Goal: Transaction & Acquisition: Purchase product/service

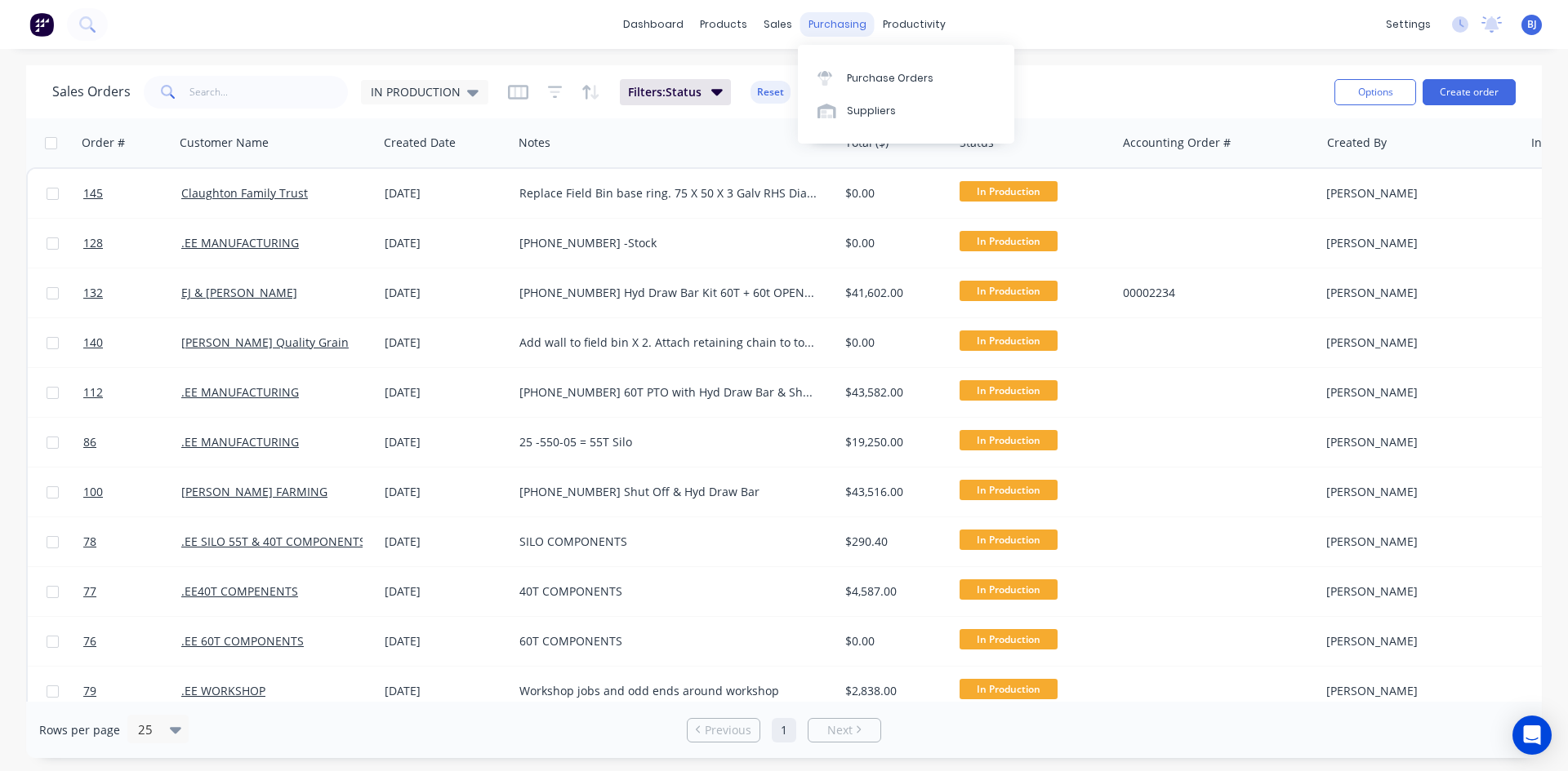
click at [830, 27] on div "purchasing" at bounding box center [837, 24] width 75 height 24
click at [831, 77] on icon at bounding box center [824, 78] width 14 height 14
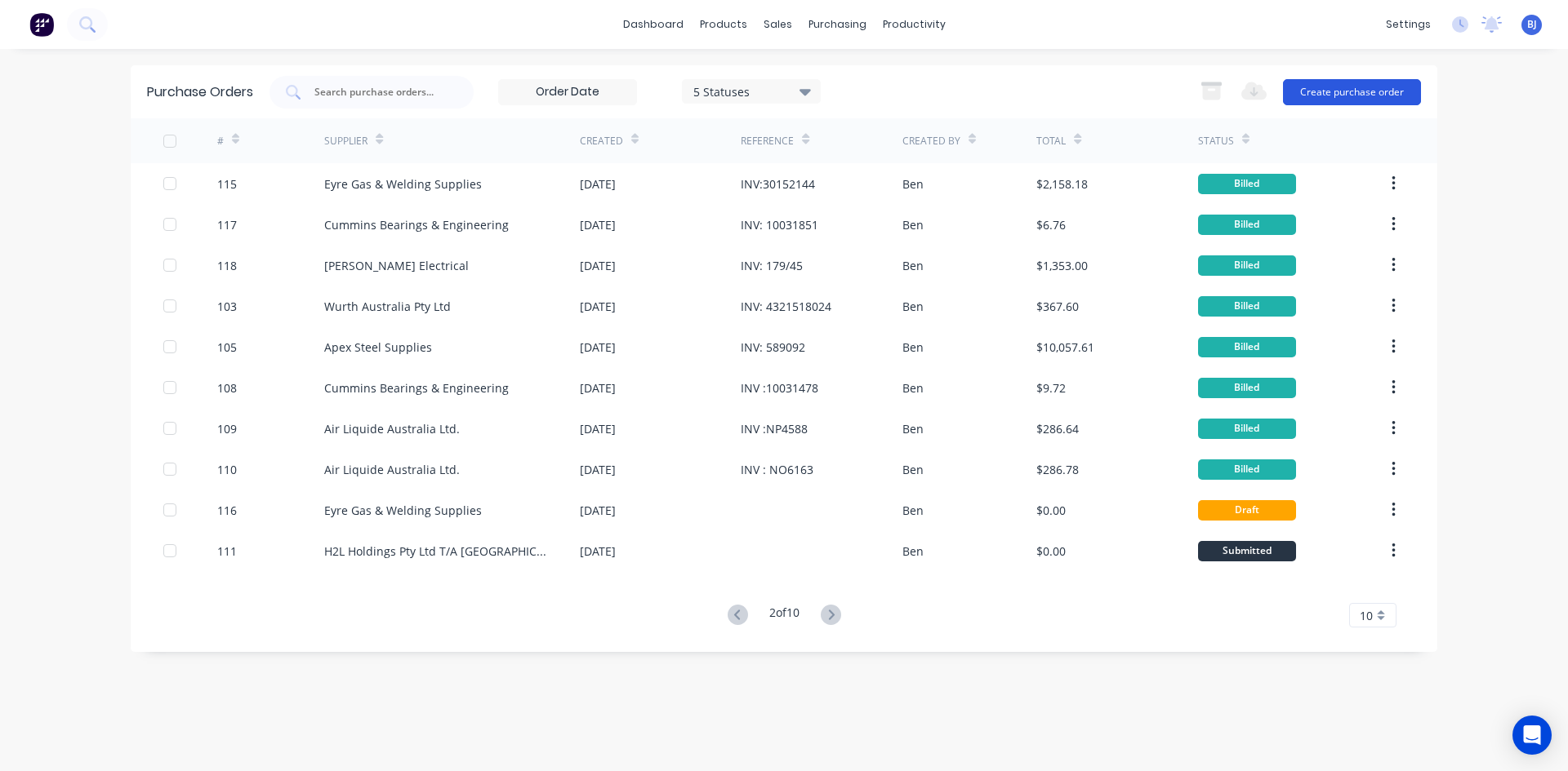
click at [1341, 94] on button "Create purchase order" at bounding box center [1352, 92] width 138 height 26
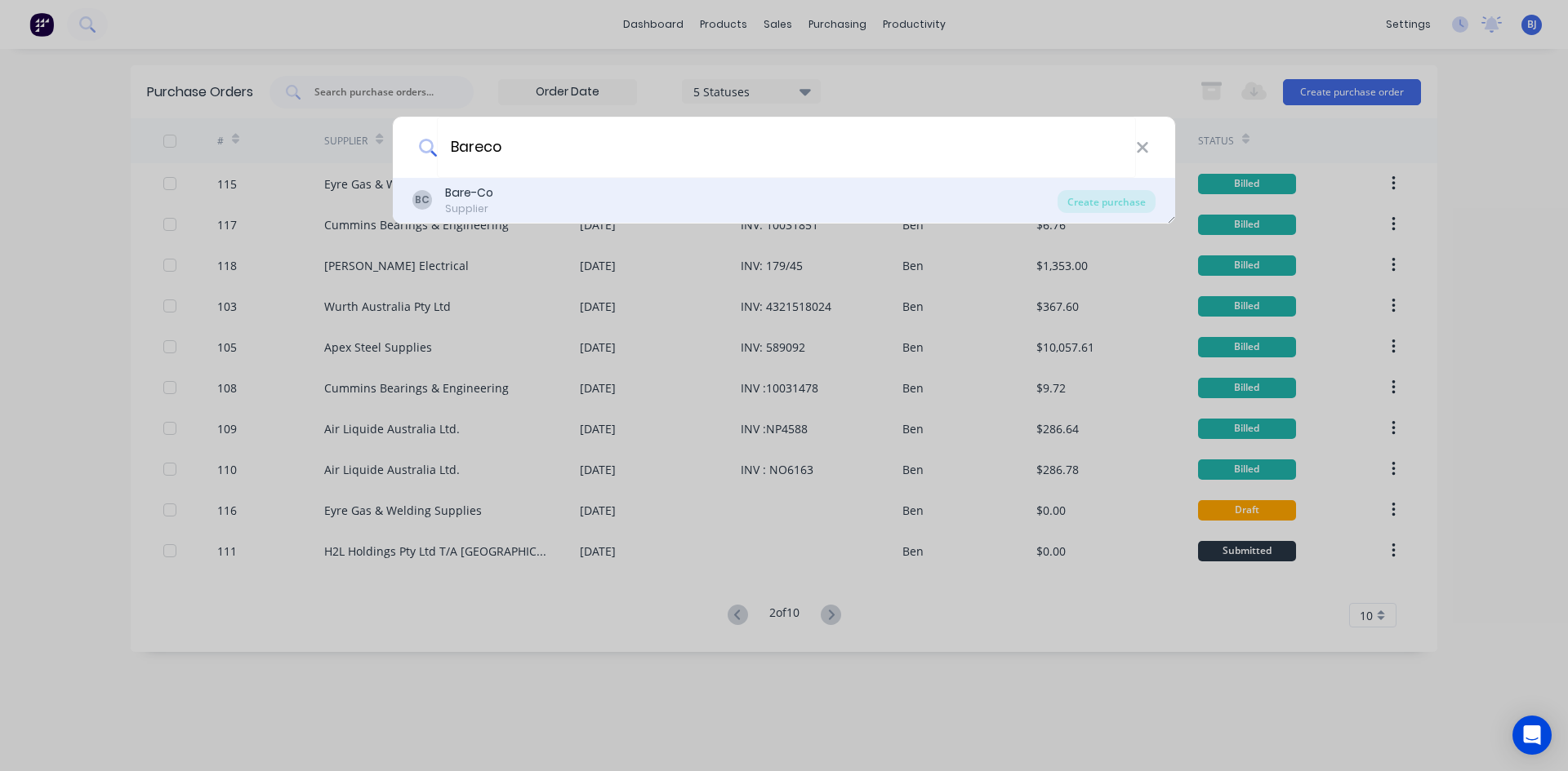
type input "Bareco"
click at [454, 187] on div "Bare-Co" at bounding box center [469, 192] width 48 height 17
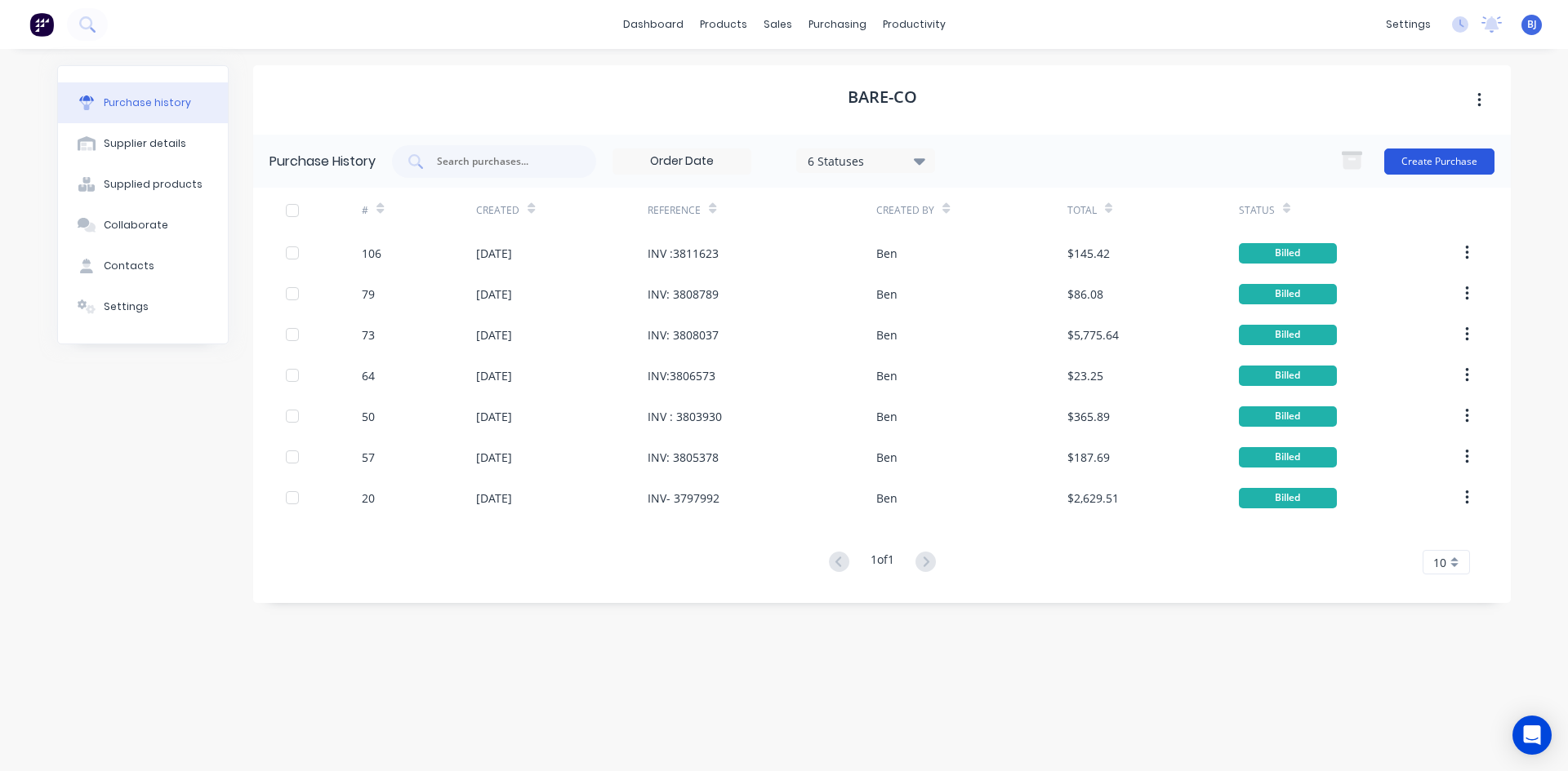
click at [1418, 154] on button "Create Purchase" at bounding box center [1439, 161] width 110 height 26
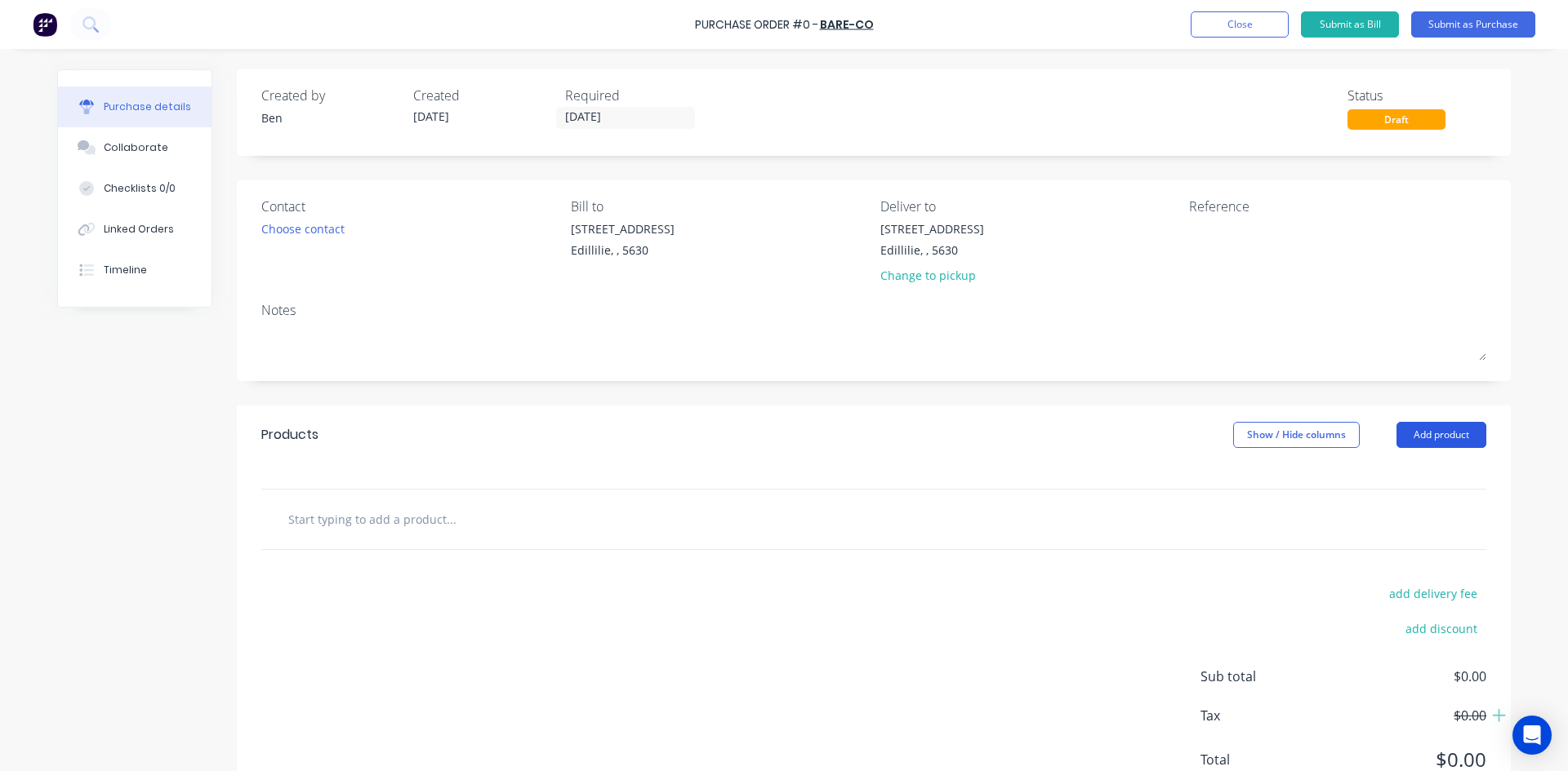
click at [1421, 438] on button "Add product" at bounding box center [1441, 434] width 90 height 26
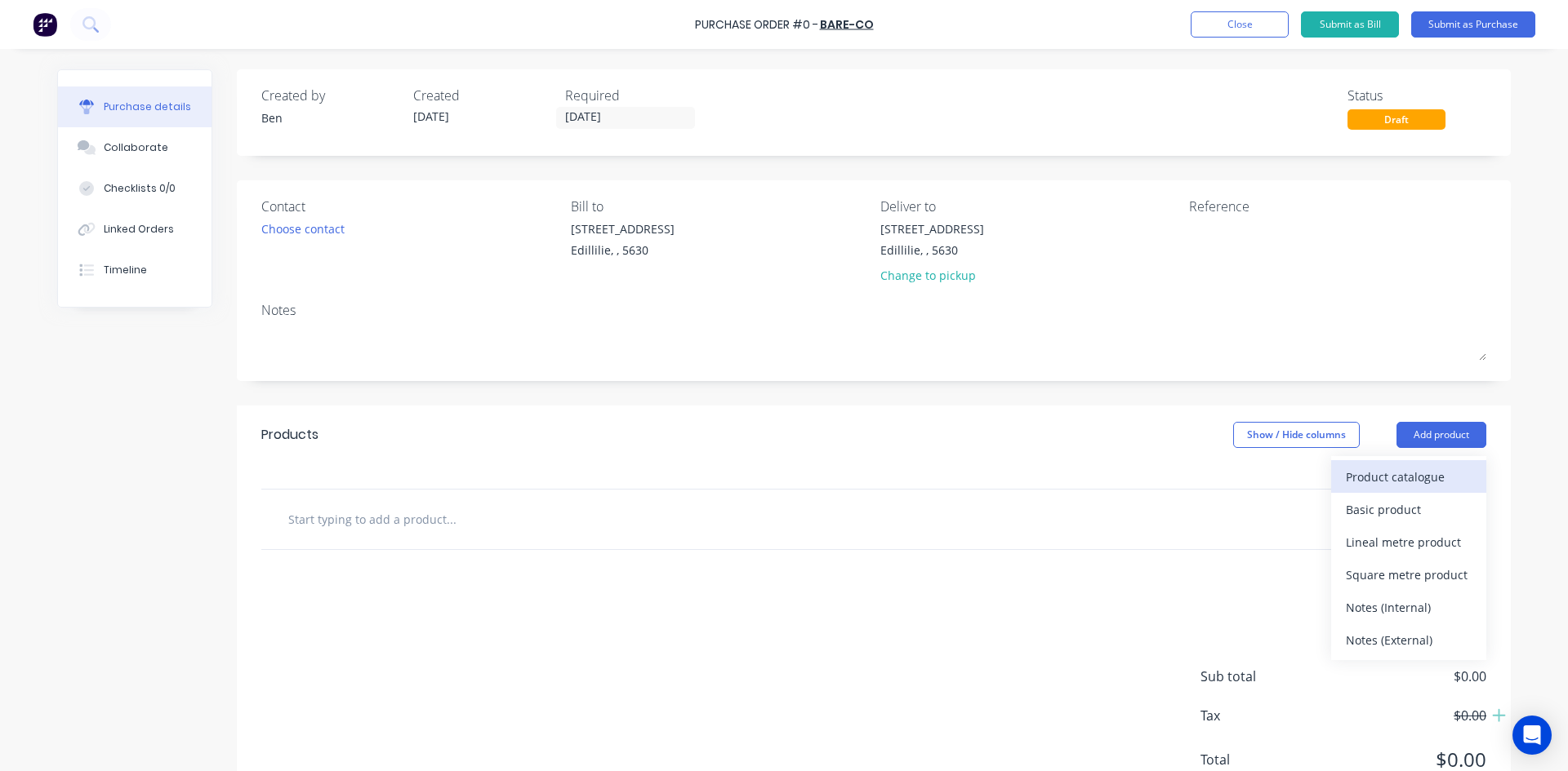
click at [1350, 481] on div "Product catalogue" at bounding box center [1408, 477] width 126 height 23
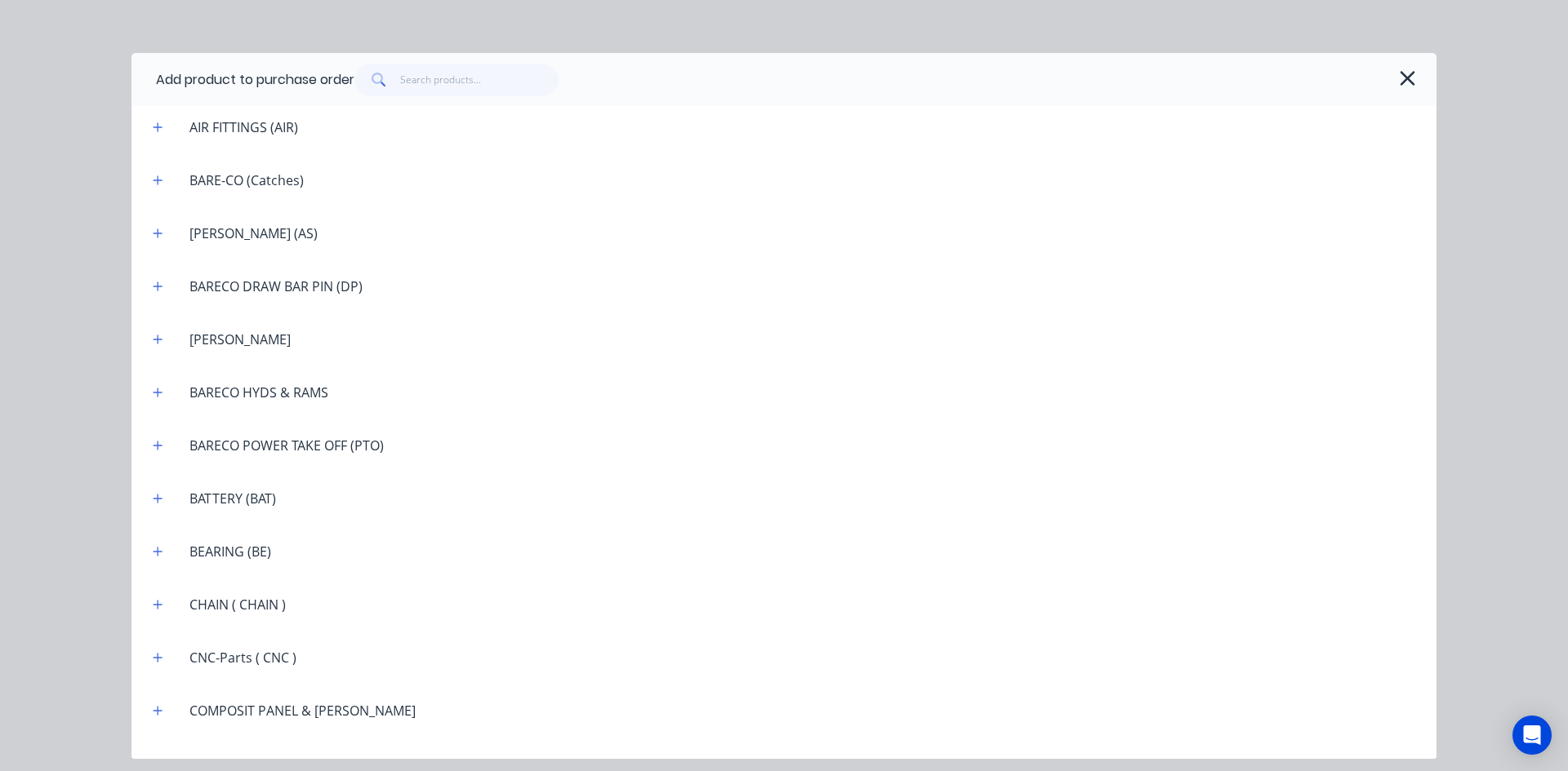
scroll to position [979, 0]
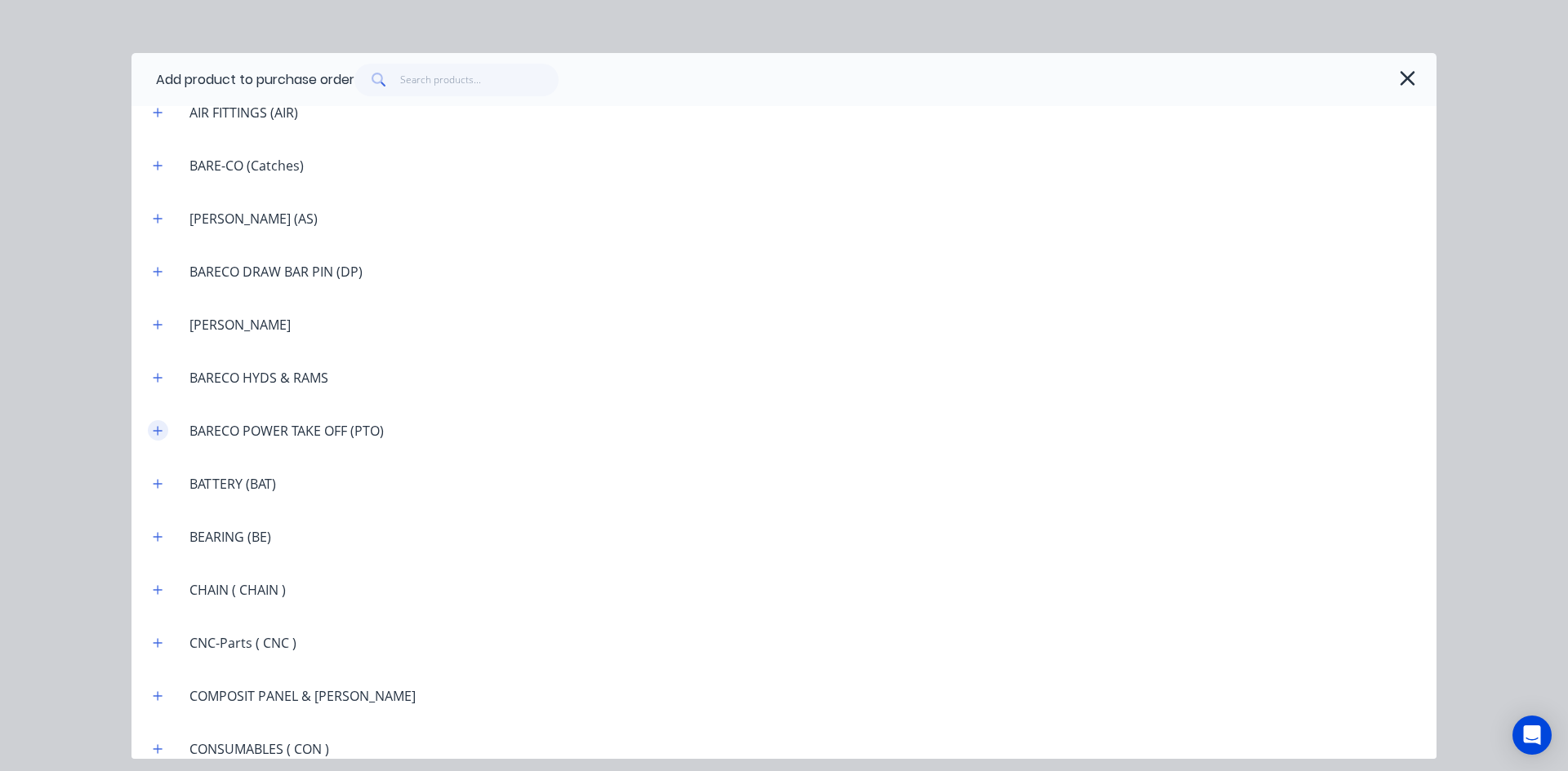
click at [167, 430] on button "button" at bounding box center [158, 430] width 21 height 21
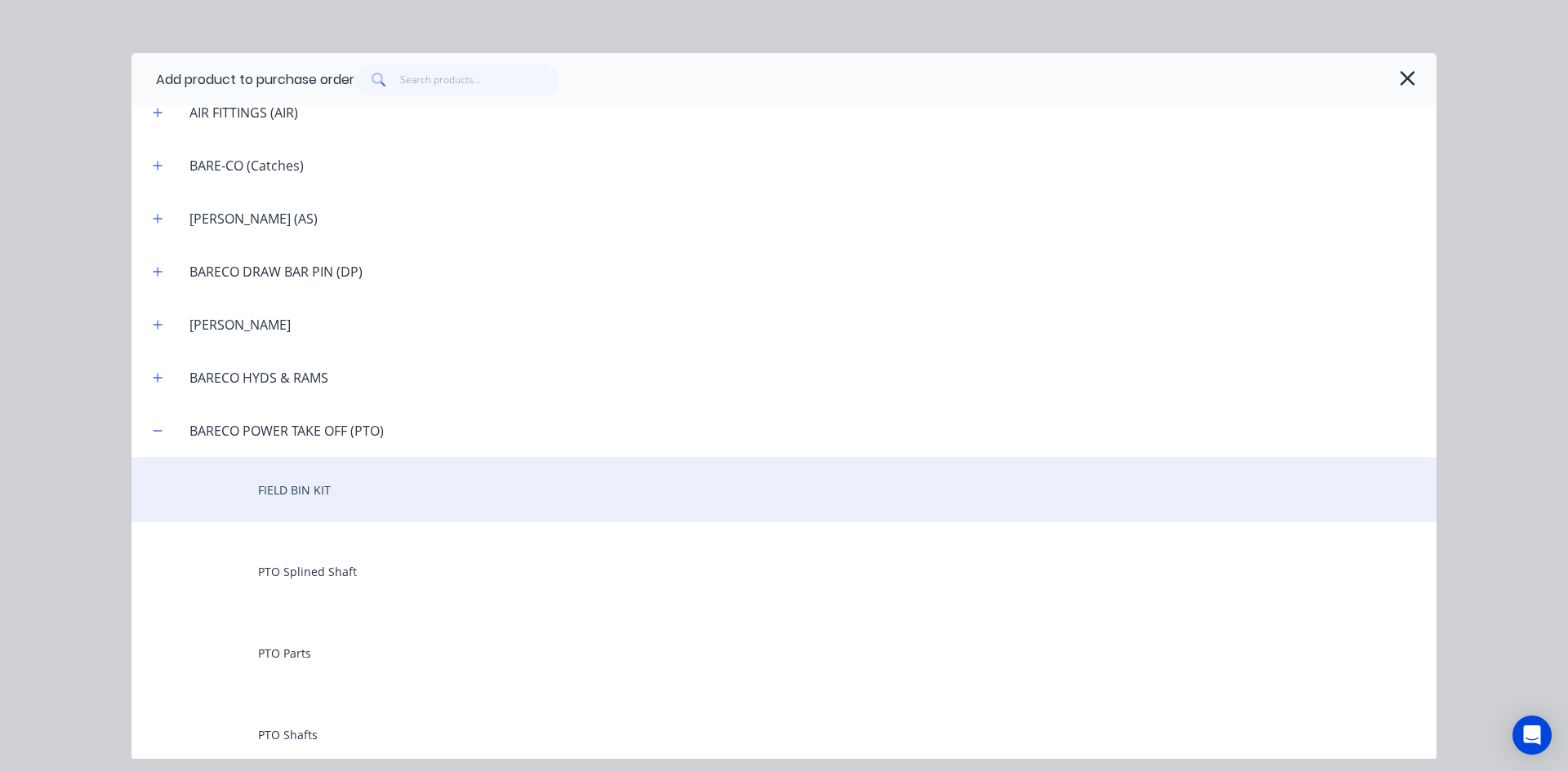
click at [276, 486] on div "FIELD BIN KIT" at bounding box center [783, 489] width 1305 height 66
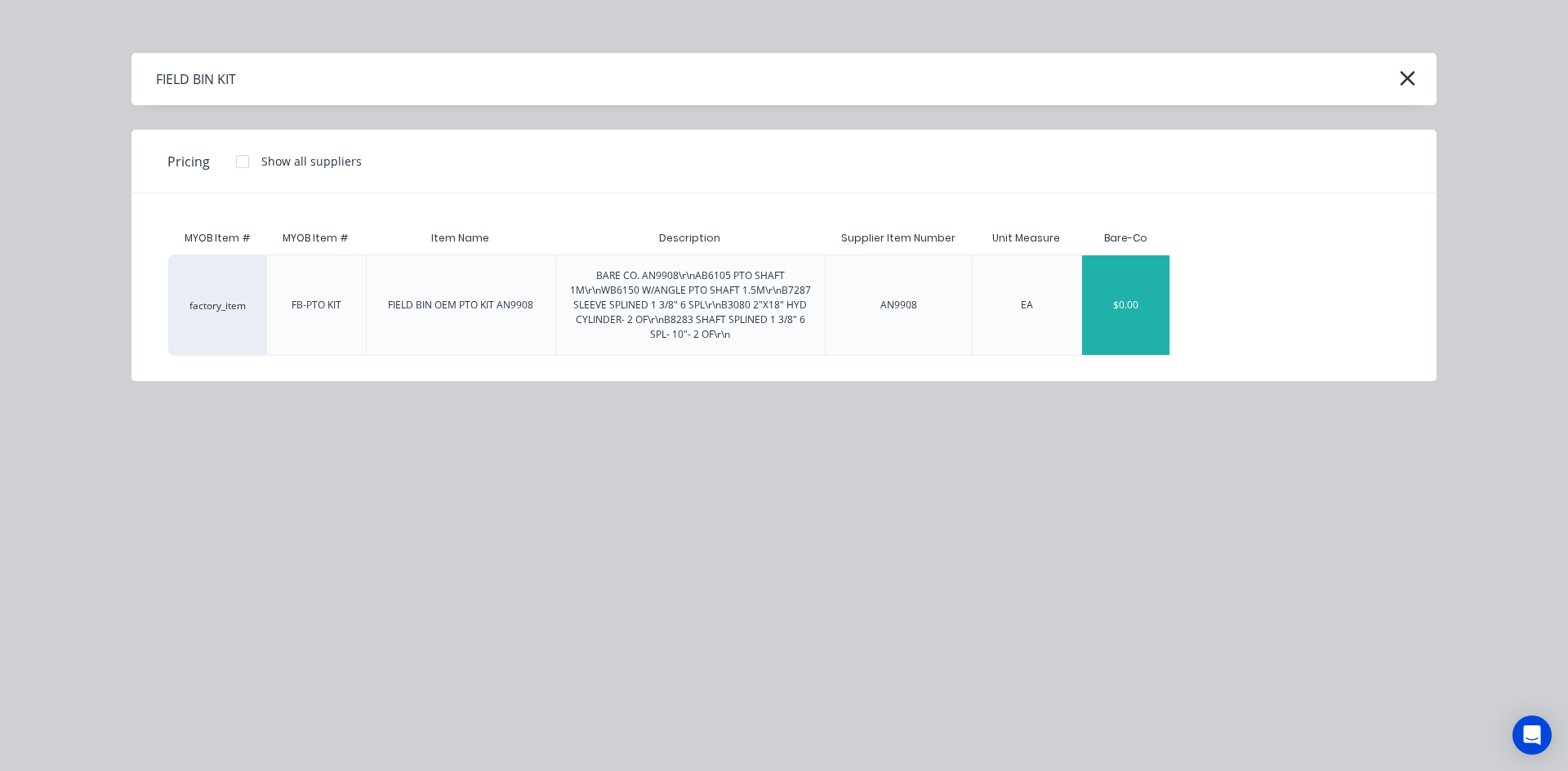
click at [1119, 299] on div "$0.00" at bounding box center [1125, 305] width 87 height 100
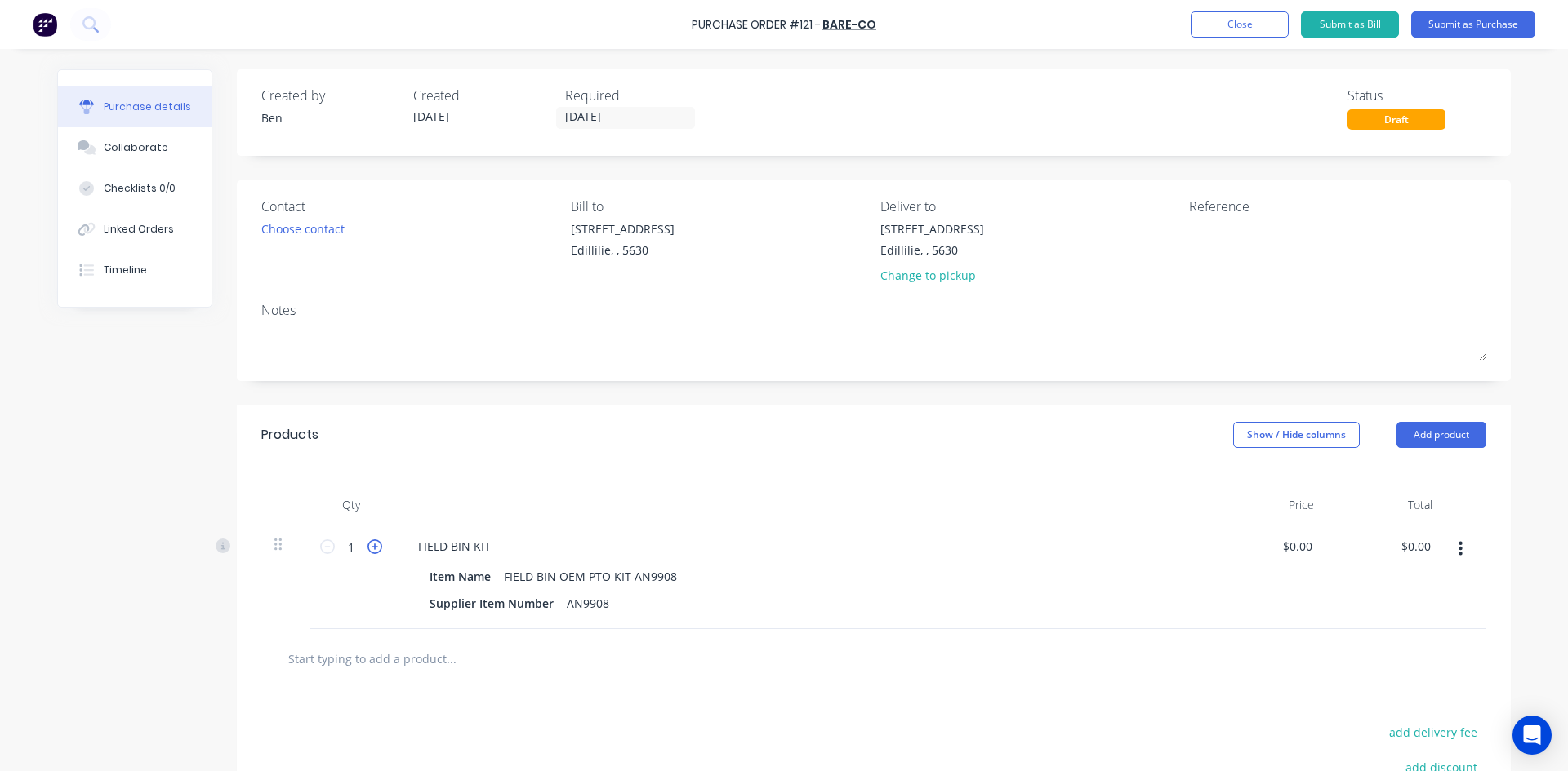
click at [373, 548] on icon at bounding box center [374, 547] width 14 height 14
type input "3"
click at [1312, 547] on div "$0.00 $0.00" at bounding box center [1299, 547] width 44 height 23
drag, startPoint x: 1306, startPoint y: 544, endPoint x: 1243, endPoint y: 558, distance: 64.5
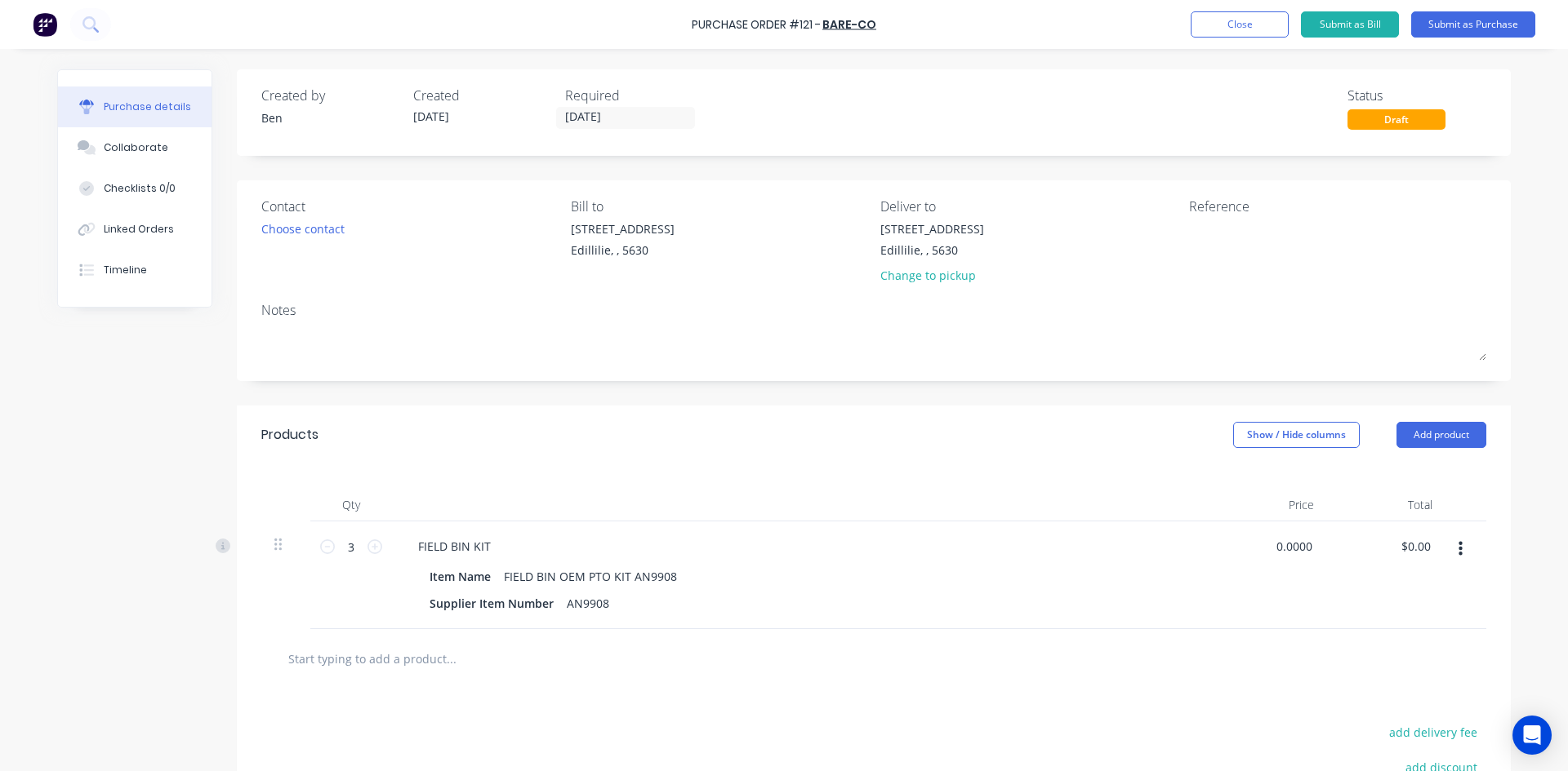
click at [1243, 558] on div "0.0000 0.0000" at bounding box center [1268, 575] width 119 height 108
type input "$0.00"
click at [1103, 555] on div "FIELD BIN KIT" at bounding box center [800, 547] width 790 height 23
click at [1413, 434] on button "Add product" at bounding box center [1441, 434] width 90 height 26
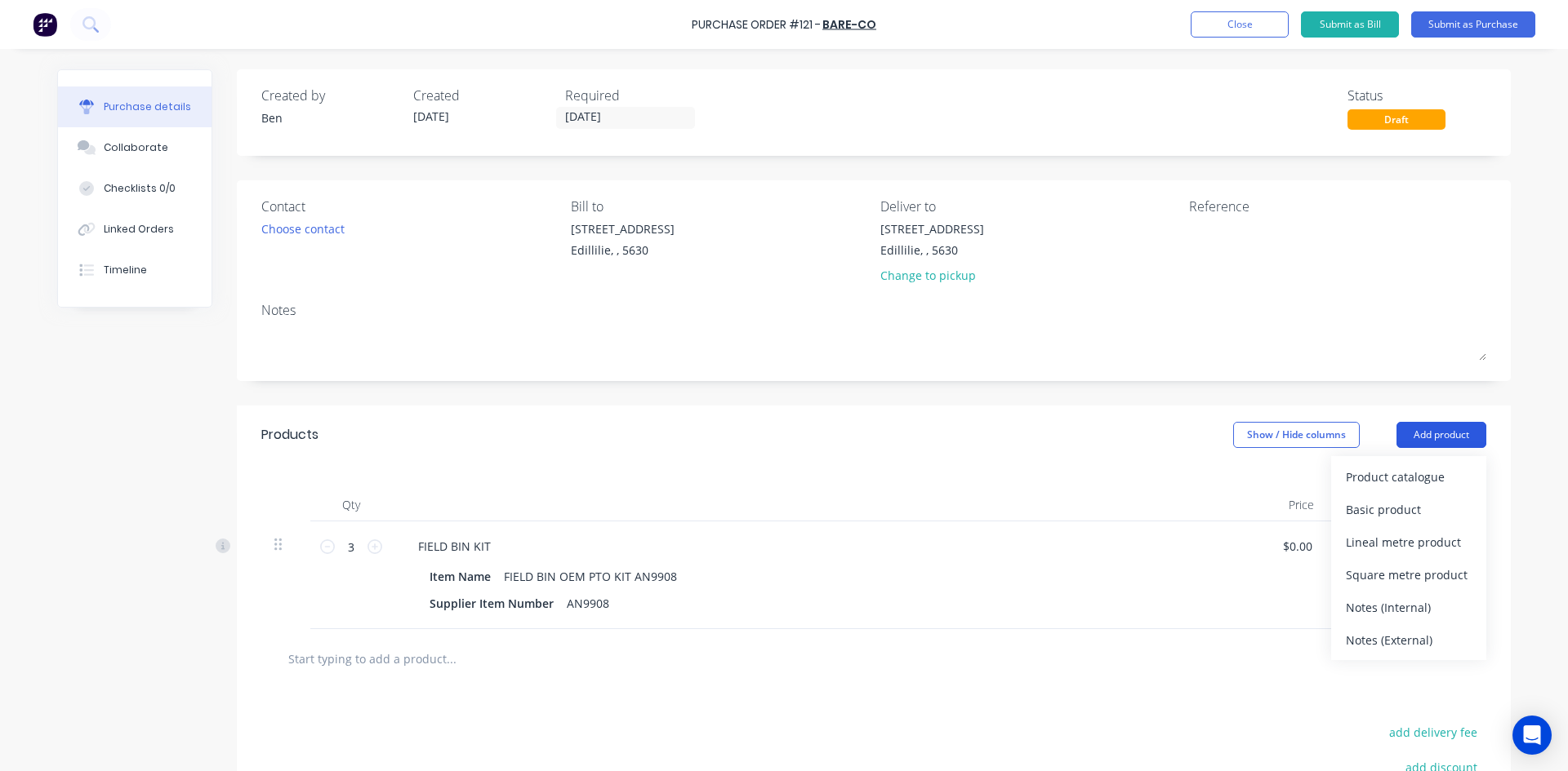
click at [1412, 434] on button "Add product" at bounding box center [1441, 434] width 90 height 26
click at [1382, 477] on div "Product catalogue" at bounding box center [1408, 477] width 126 height 23
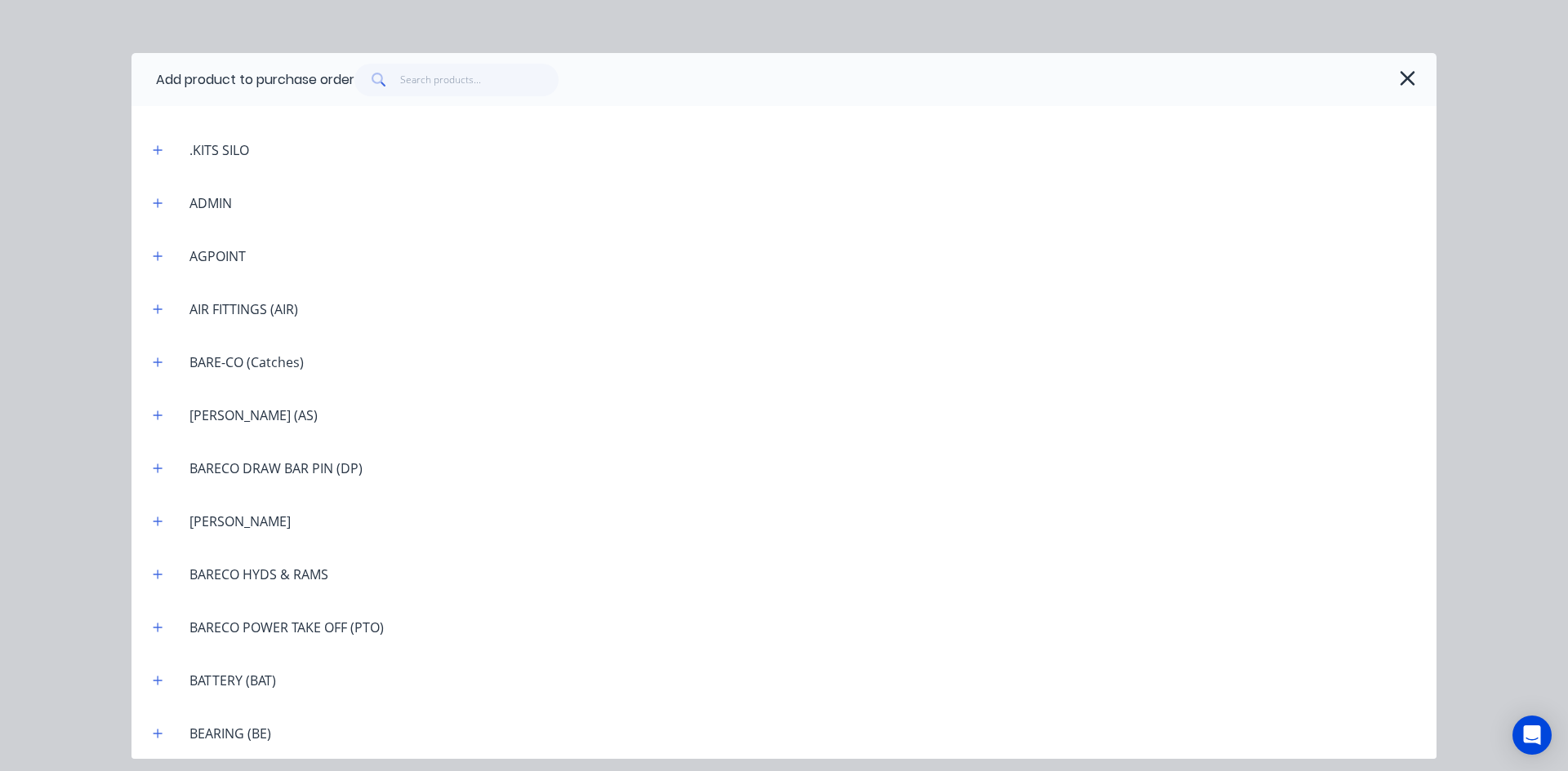
scroll to position [816, 0]
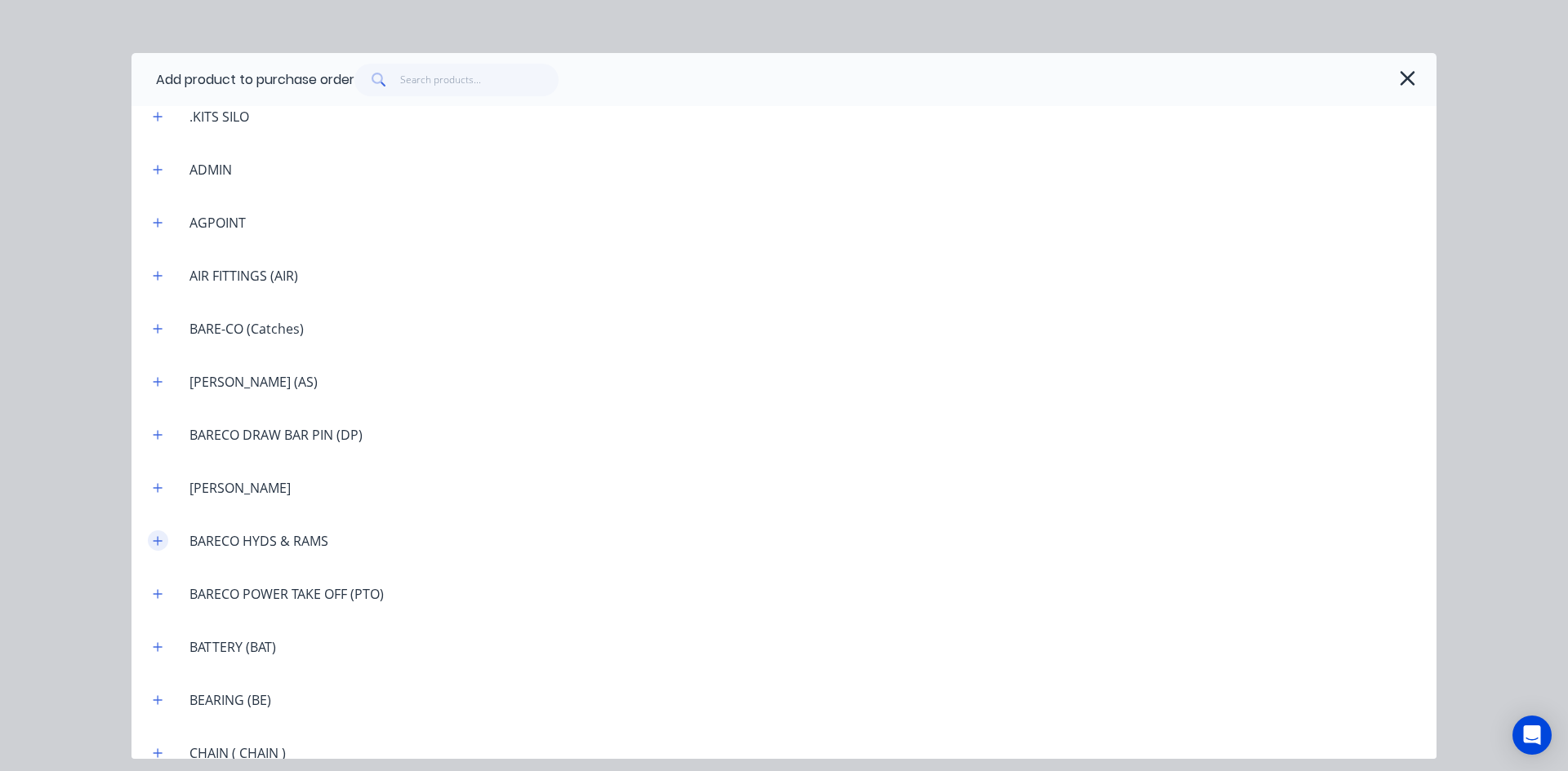
click at [162, 543] on icon "button" at bounding box center [157, 540] width 10 height 12
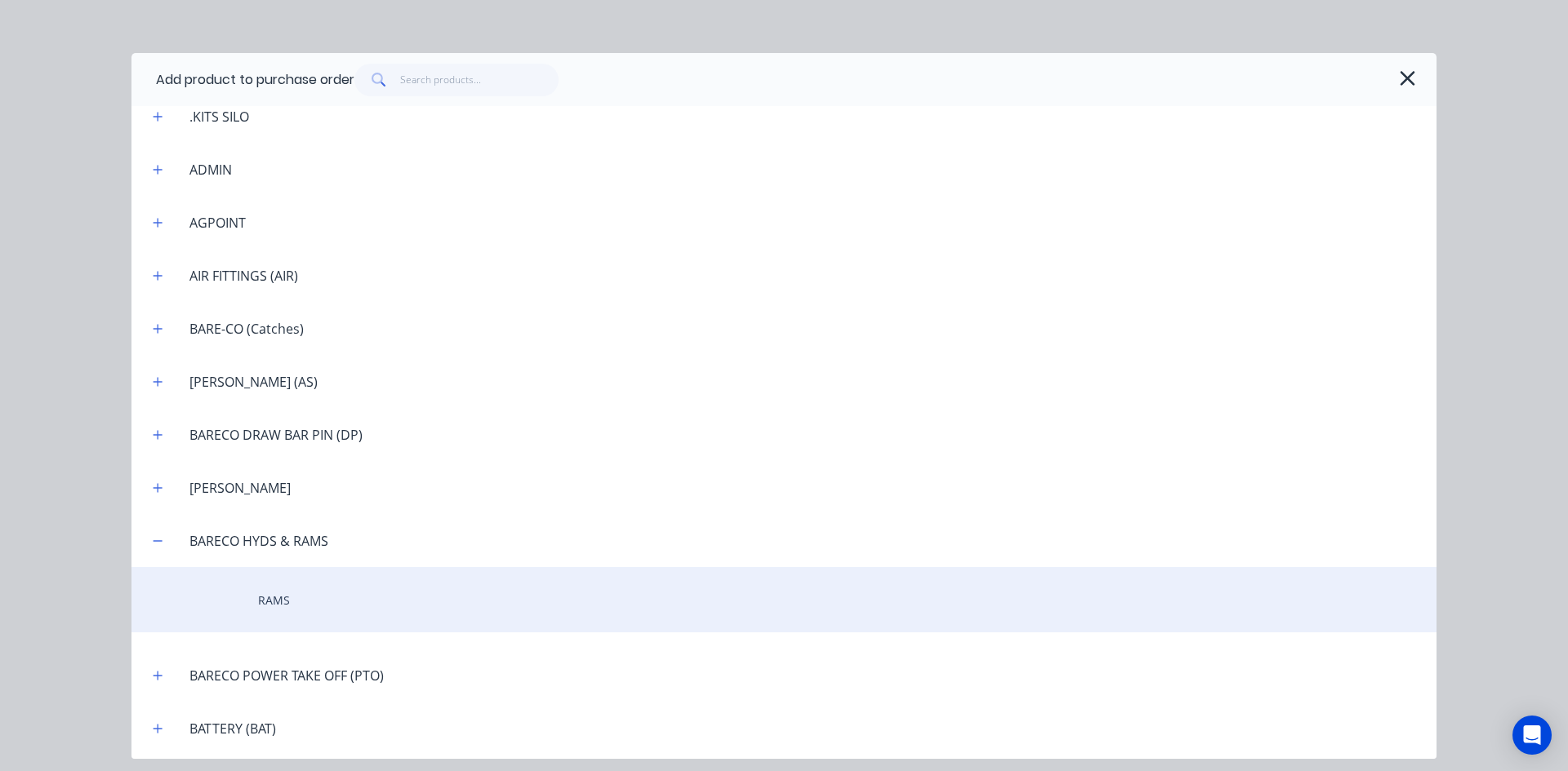
click at [283, 598] on div "RAMS" at bounding box center [783, 600] width 1305 height 66
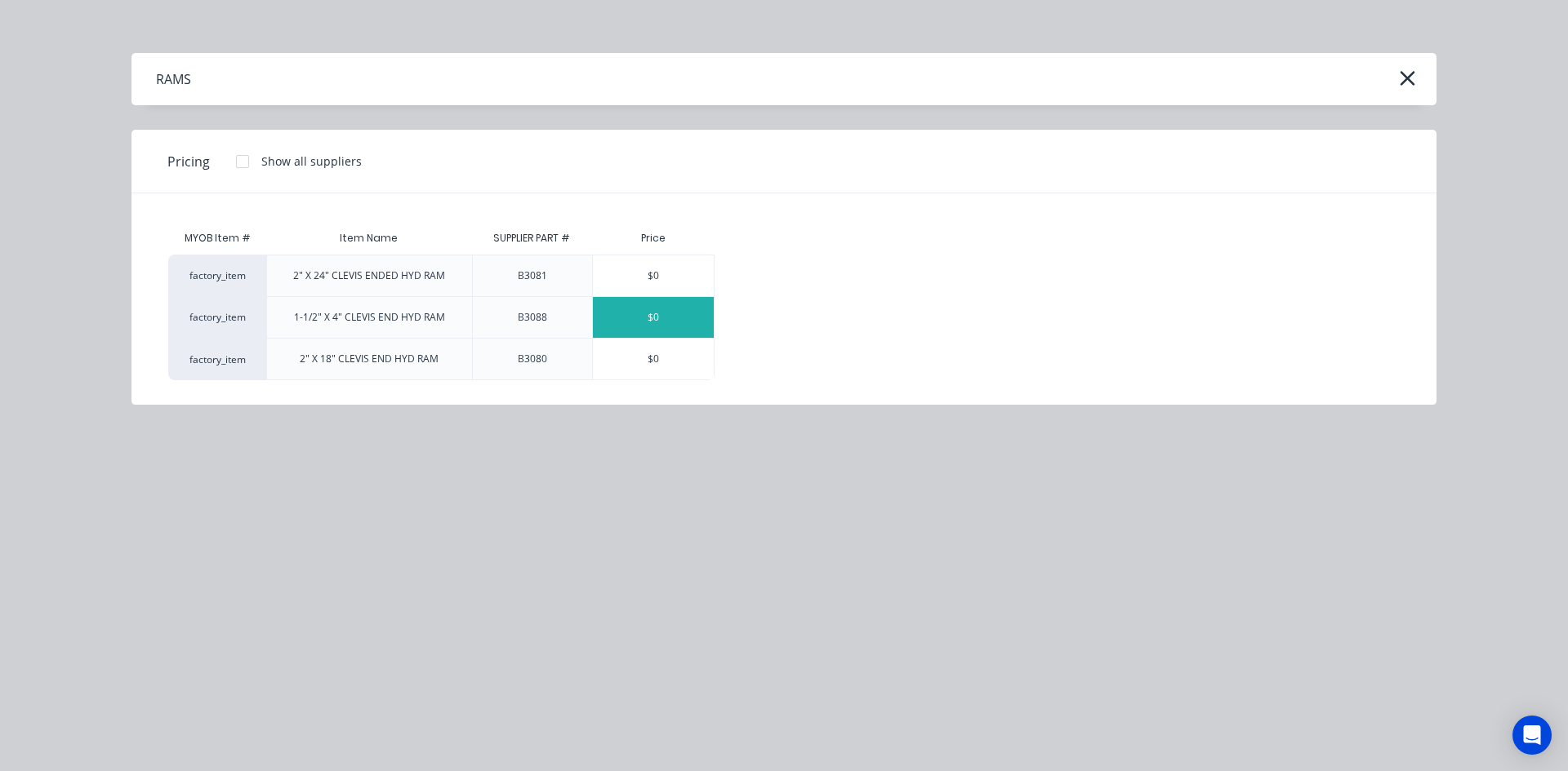
click at [639, 320] on div "$0" at bounding box center [653, 317] width 121 height 40
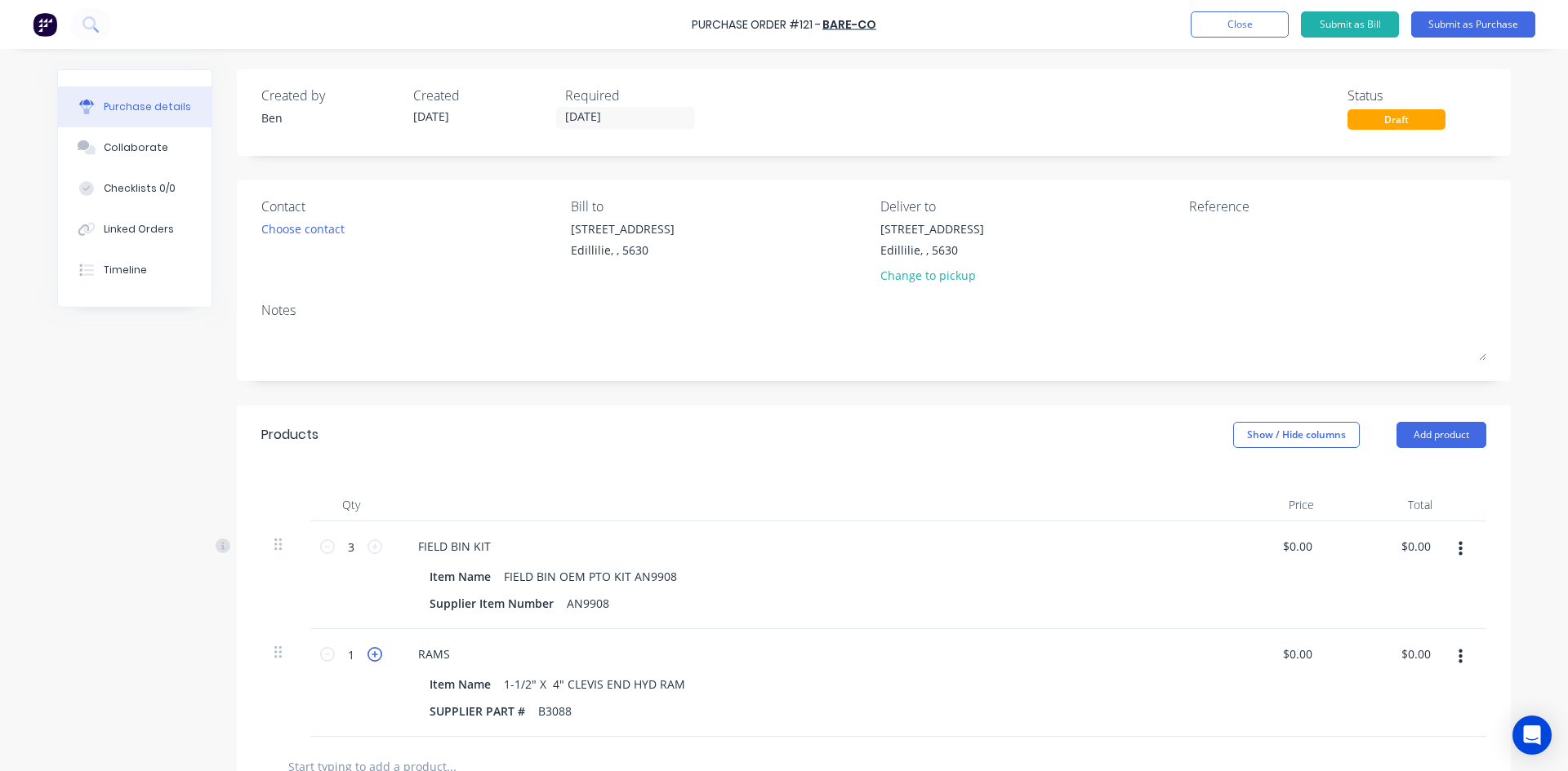
click at [375, 656] on icon at bounding box center [374, 654] width 14 height 14
type input "2"
click at [1235, 21] on button "Close" at bounding box center [1239, 24] width 98 height 26
